Goal: Information Seeking & Learning: Learn about a topic

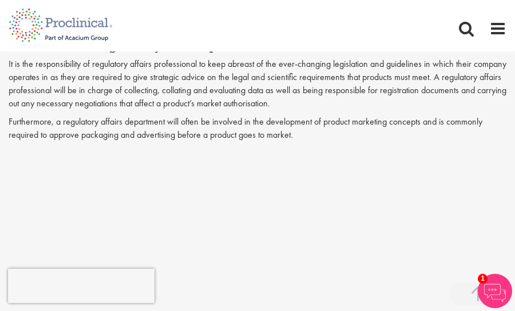
scroll to position [629, 0]
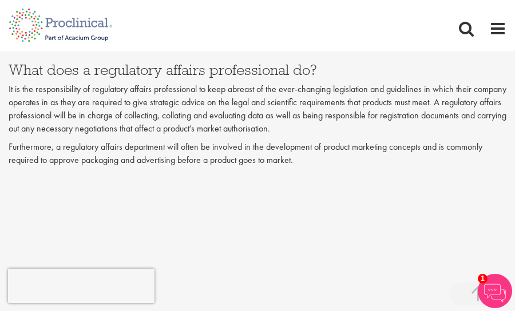
drag, startPoint x: 16, startPoint y: 133, endPoint x: 58, endPoint y: 132, distance: 41.8
click at [16, 133] on p "It is the responsibility of regulatory affairs professional to keep abreast of …" at bounding box center [258, 109] width 498 height 52
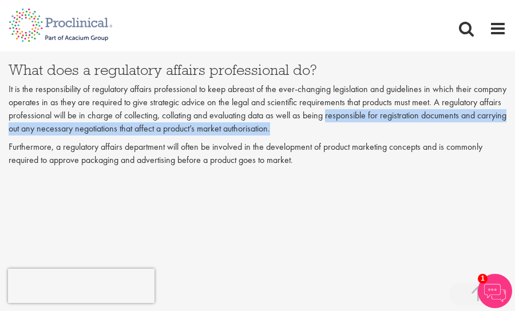
drag, startPoint x: 367, startPoint y: 127, endPoint x: 391, endPoint y: 116, distance: 26.4
click at [391, 116] on p "It is the responsibility of regulatory affairs professional to keep abreast of …" at bounding box center [258, 109] width 498 height 52
copy p "responsible for registration documents and carrying out any necessary negotiati…"
click at [77, 143] on p "Furthermore, a regulatory affairs department will often be involved in the deve…" at bounding box center [258, 154] width 498 height 26
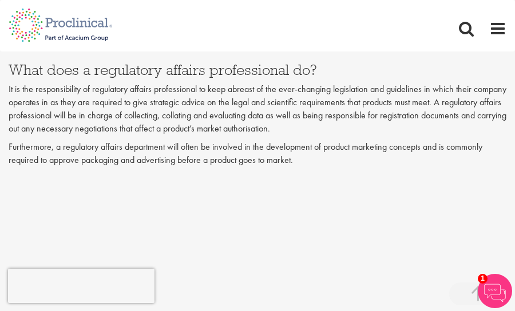
click at [149, 26] on div "Home Jobs About us Join us Contact Upload CV" at bounding box center [253, 18] width 506 height 37
click at [47, 122] on p "It is the responsibility of regulatory affairs professional to keep abreast of …" at bounding box center [258, 109] width 498 height 52
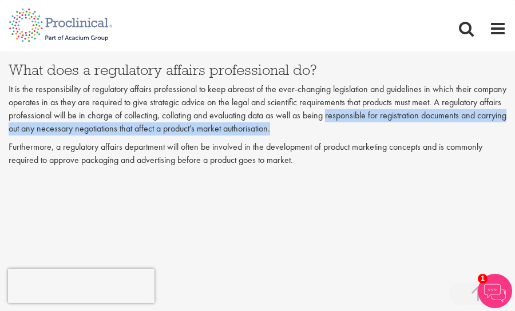
drag, startPoint x: 390, startPoint y: 116, endPoint x: 400, endPoint y: 126, distance: 14.2
click at [400, 126] on p "It is the responsibility of regulatory affairs professional to keep abreast of …" at bounding box center [258, 109] width 498 height 52
copy p "responsible for registration documents and carrying out any necessary negotiati…"
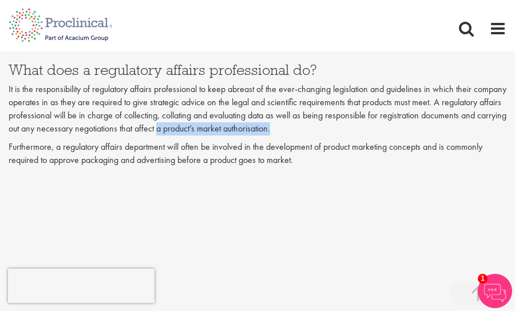
drag, startPoint x: 247, startPoint y: 130, endPoint x: 367, endPoint y: 130, distance: 120.1
click at [367, 130] on p "It is the responsibility of regulatory affairs professional to keep abreast of …" at bounding box center [258, 109] width 498 height 52
copy p "a product’s market authorisation."
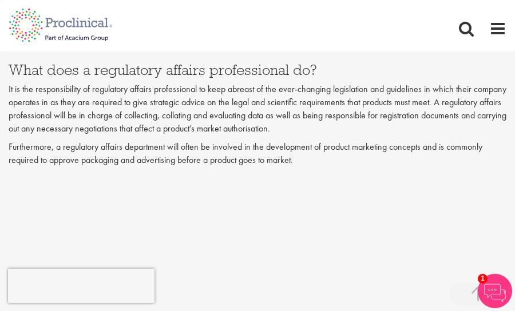
click at [81, 113] on p "It is the responsibility of regulatory affairs professional to keep abreast of …" at bounding box center [258, 109] width 498 height 52
